Goal: Information Seeking & Learning: Learn about a topic

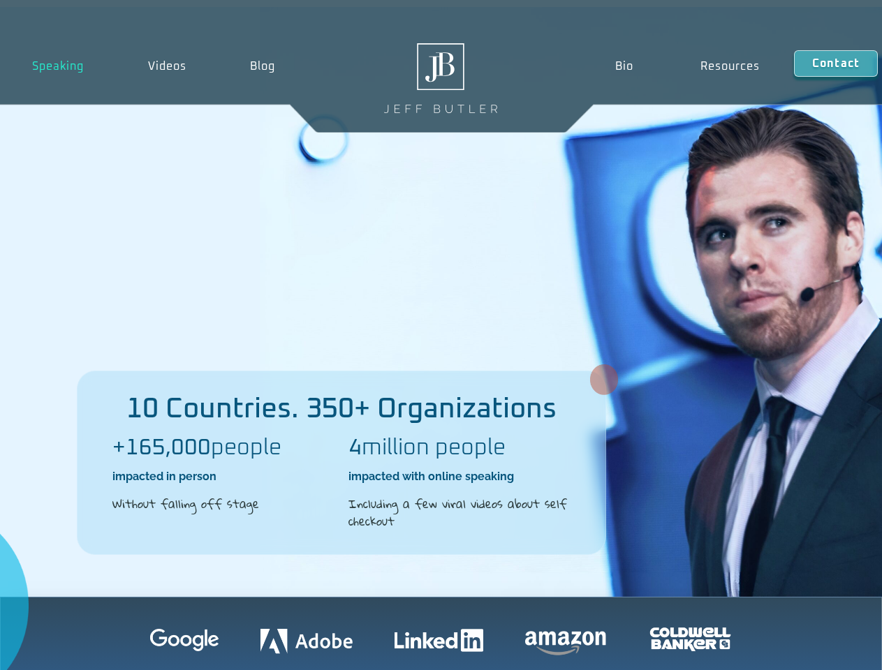
click at [441, 335] on div "10 Countries. 350+ Organizations +165,000 people impacted in person Without fal…" at bounding box center [441, 302] width 882 height 590
